Goal: Find specific page/section: Find specific page/section

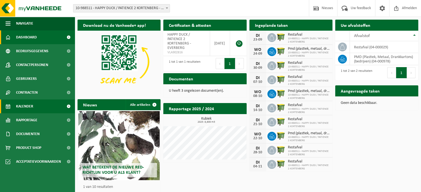
click at [24, 106] on span "Kalender" at bounding box center [24, 107] width 17 height 14
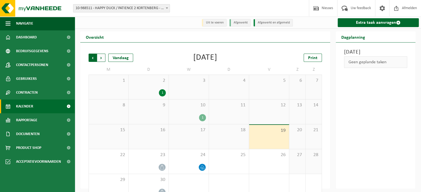
click at [104, 56] on span "Volgende" at bounding box center [101, 58] width 8 height 8
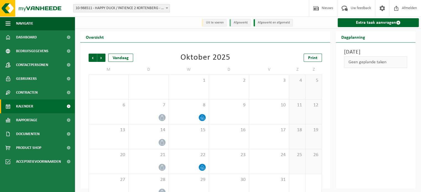
scroll to position [13, 0]
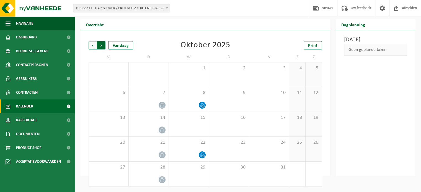
click at [93, 43] on span "Vorige" at bounding box center [93, 45] width 8 height 8
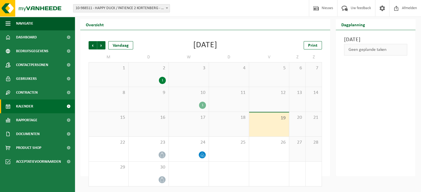
scroll to position [12, 0]
click at [314, 50] on link "Print" at bounding box center [313, 45] width 18 height 8
